Goal: Task Accomplishment & Management: Use online tool/utility

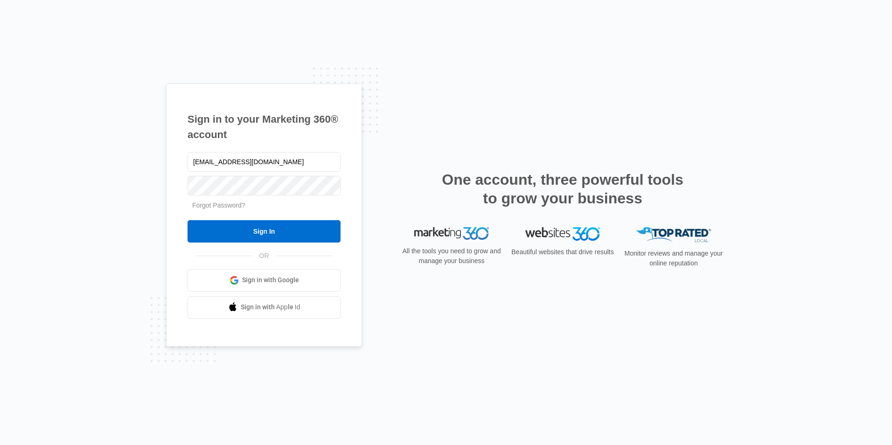
type input "[EMAIL_ADDRESS][DOMAIN_NAME]"
click at [188, 220] on input "Sign In" at bounding box center [264, 231] width 153 height 22
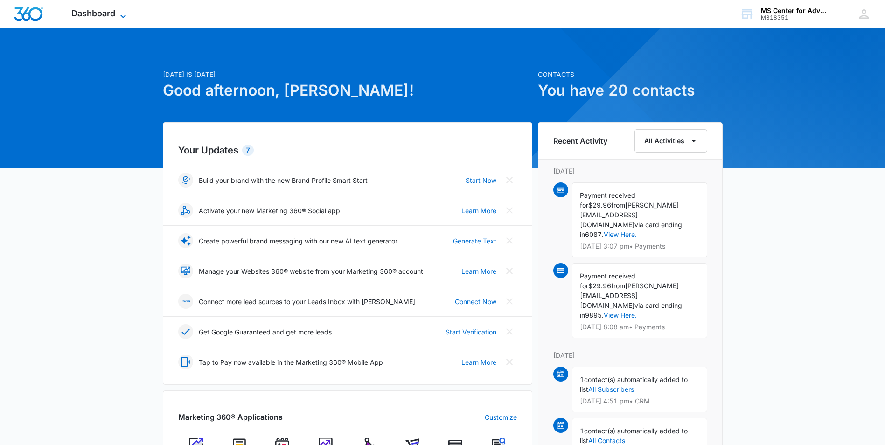
click at [110, 13] on span "Dashboard" at bounding box center [93, 13] width 44 height 10
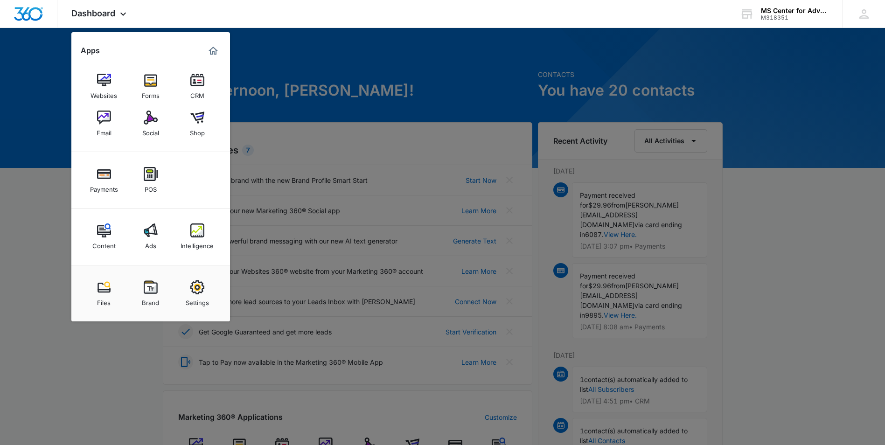
click at [137, 128] on link "Social" at bounding box center [150, 123] width 35 height 35
